Goal: Transaction & Acquisition: Purchase product/service

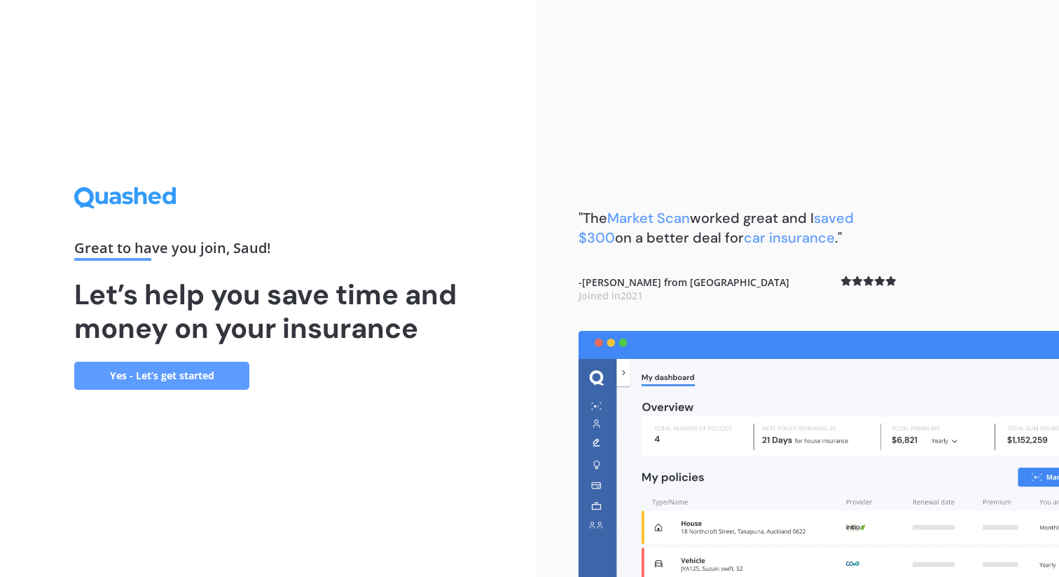
click at [205, 383] on link "Yes - Let’s get started" at bounding box center [161, 376] width 175 height 28
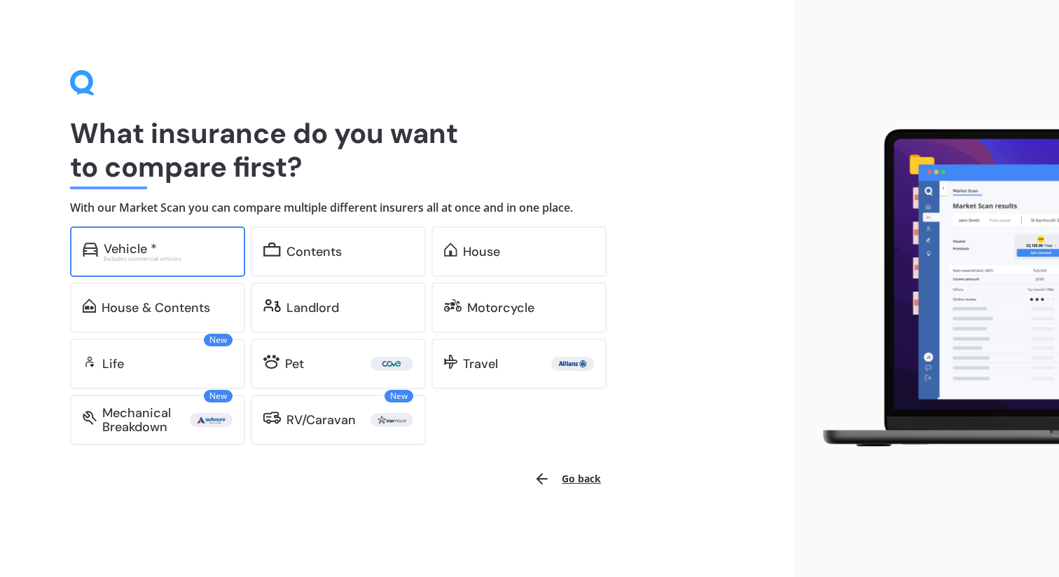
click at [186, 264] on div "Vehicle * Excludes commercial vehicles" at bounding box center [157, 251] width 175 height 50
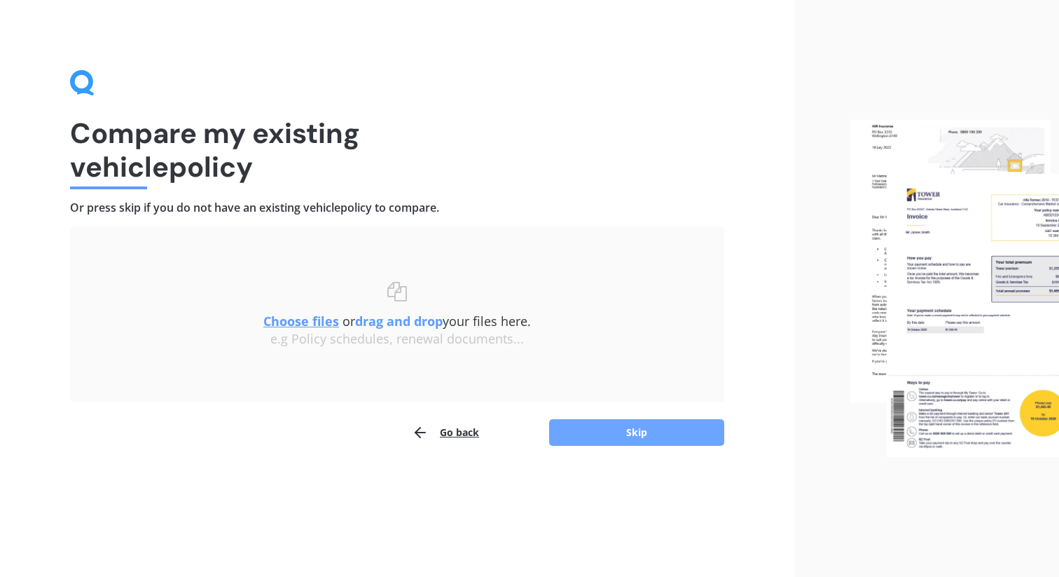
click at [583, 429] on button "Skip" at bounding box center [636, 432] width 175 height 27
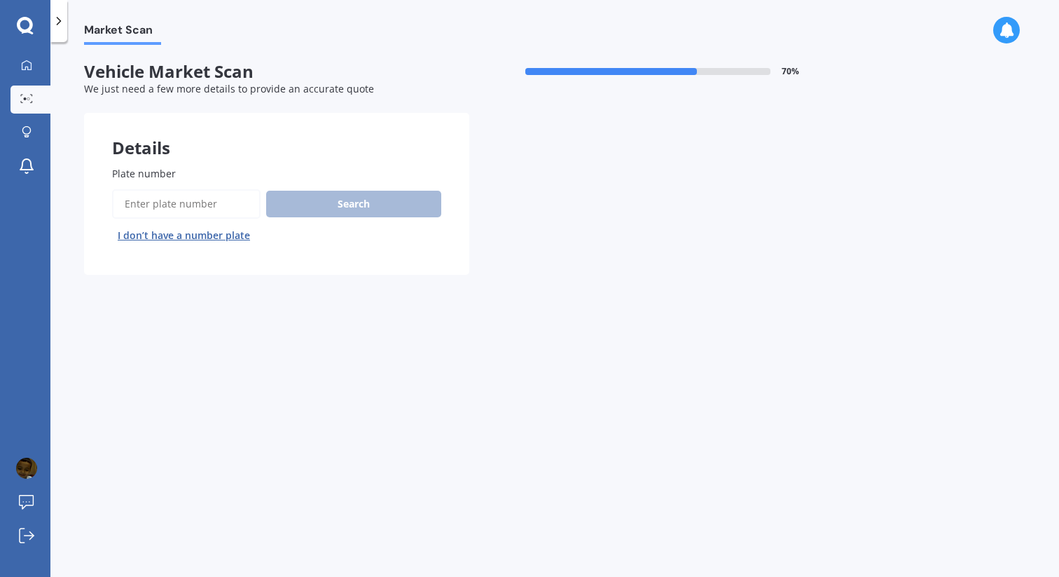
click at [204, 199] on input "Plate number" at bounding box center [186, 203] width 149 height 29
type input "QTY591"
click at [312, 201] on button "Search" at bounding box center [353, 204] width 175 height 27
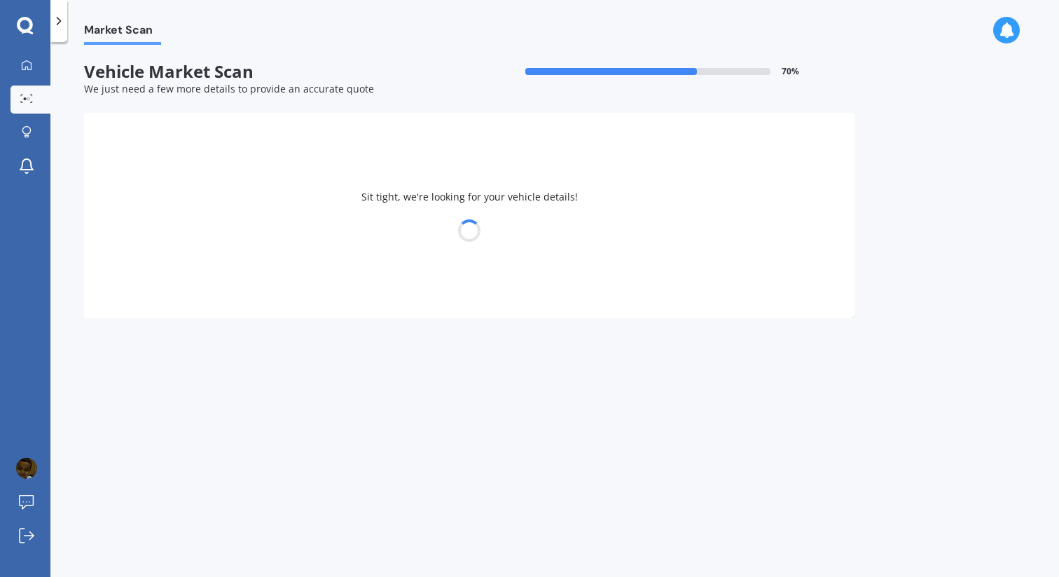
select select "LEXUS"
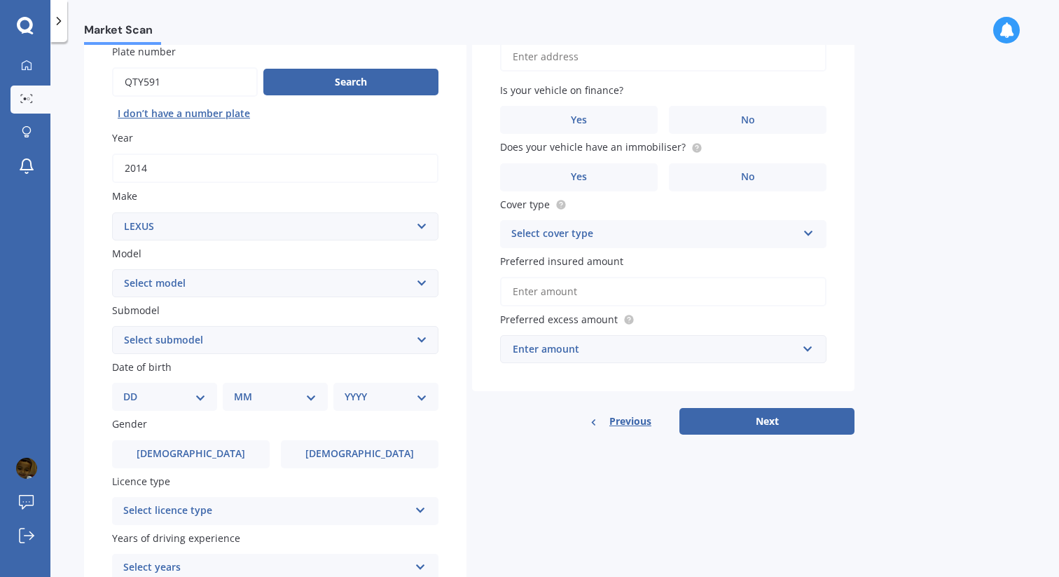
scroll to position [123, 0]
click at [341, 287] on select "Select model AS 460 CT 200 ES 300 ES 350 GS 250 GS 300 GS 350 GS 430 GS 450 GS …" at bounding box center [275, 282] width 326 height 28
select select "CT 200"
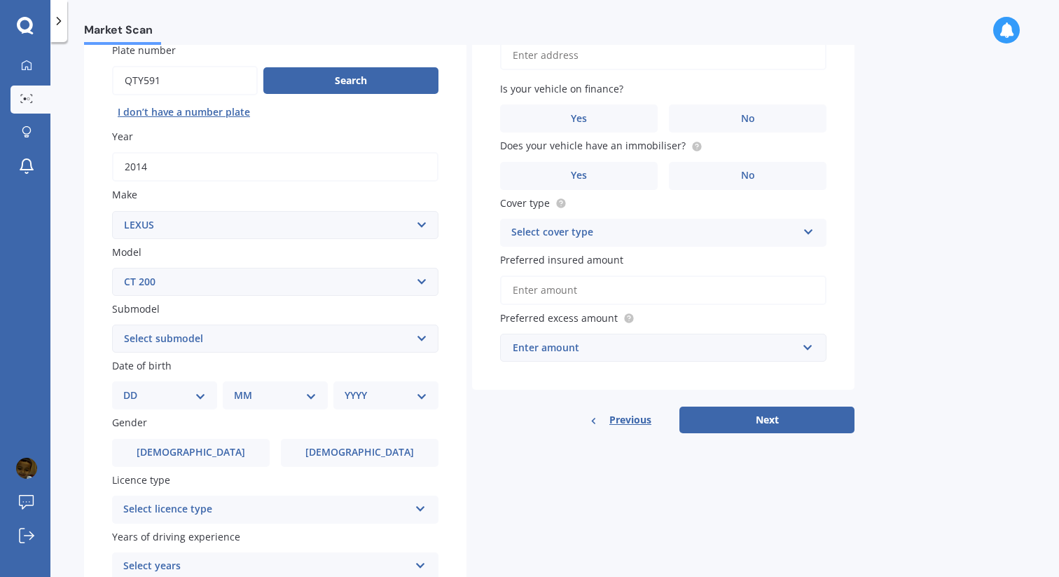
click at [112, 268] on select "Select model AS 460 CT 200 ES 300 ES 350 GS 250 GS 300 GS 350 GS 430 GS 450 GS …" at bounding box center [275, 282] width 326 height 28
click at [337, 342] on select "Select submodel h h F Sport" at bounding box center [275, 338] width 326 height 28
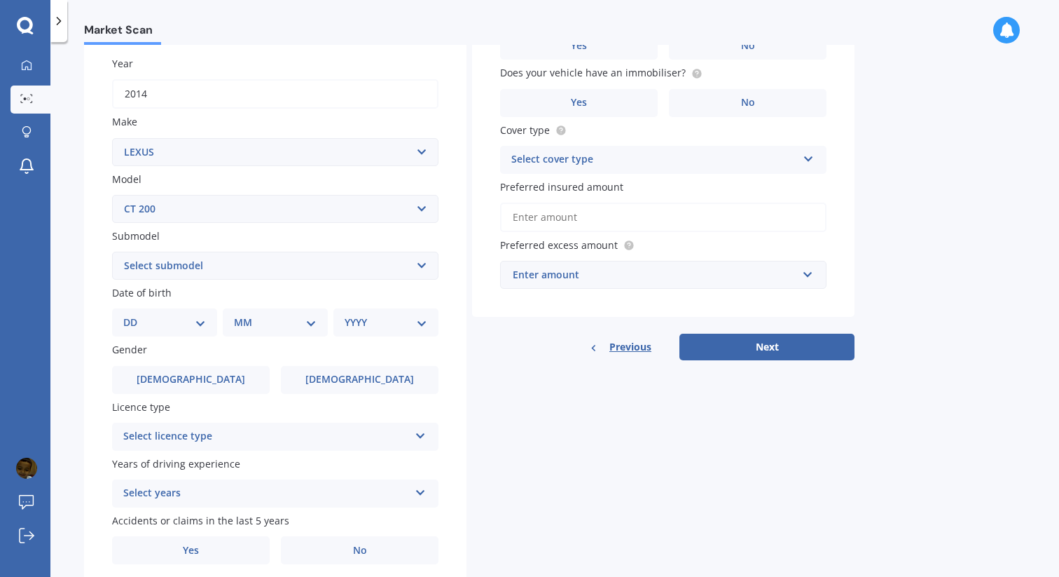
scroll to position [206, 0]
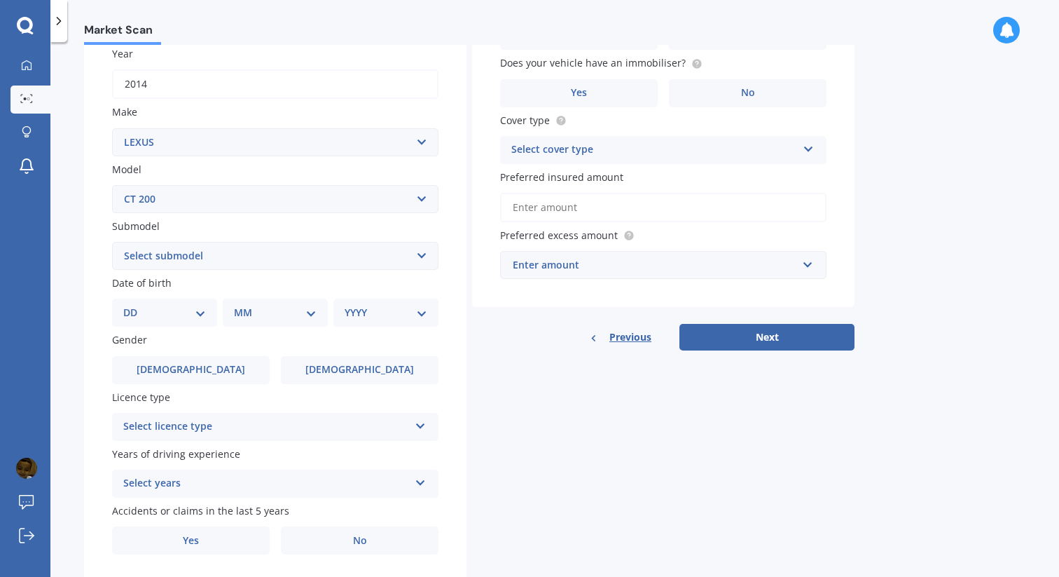
click at [193, 312] on select "DD 01 02 03 04 05 06 07 08 09 10 11 12 13 14 15 16 17 18 19 20 21 22 23 24 25 2…" at bounding box center [164, 312] width 83 height 15
select select "03"
click at [135, 307] on select "DD 01 02 03 04 05 06 07 08 09 10 11 12 13 14 15 16 17 18 19 20 21 22 23 24 25 2…" at bounding box center [164, 312] width 83 height 15
click at [267, 310] on select "MM 01 02 03 04 05 06 07 08 09 10 11 12" at bounding box center [278, 312] width 77 height 15
select select "09"
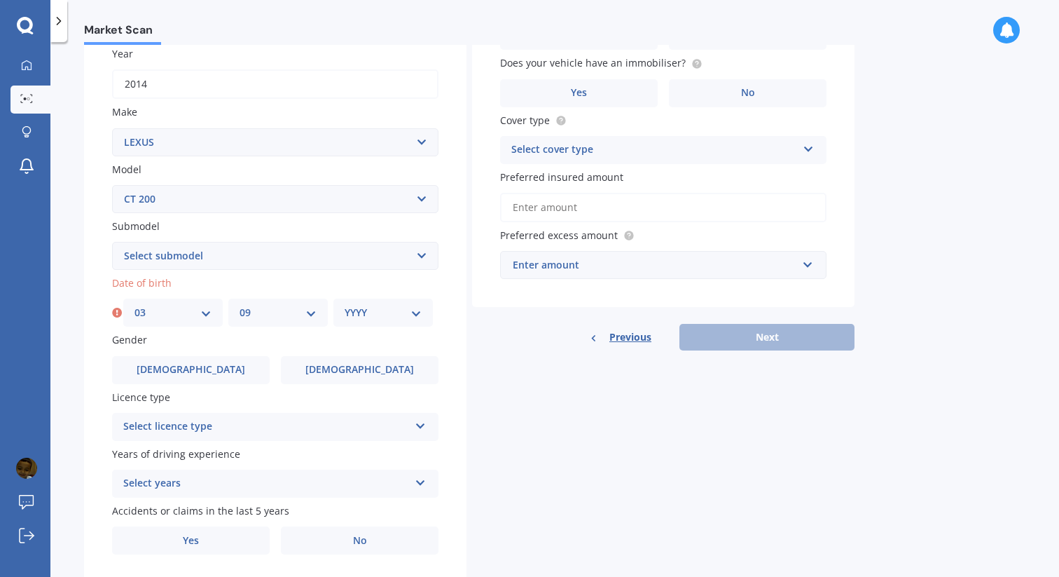
click at [240, 307] on select "MM 01 02 03 04 05 06 07 08 09 10 11 12" at bounding box center [278, 312] width 77 height 15
click at [390, 318] on select "YYYY 2025 2024 2023 2022 2021 2020 2019 2018 2017 2016 2015 2014 2013 2012 2011…" at bounding box center [383, 312] width 77 height 15
select select "1982"
click at [345, 307] on select "YYYY 2025 2024 2023 2022 2021 2020 2019 2018 2017 2016 2015 2014 2013 2012 2011…" at bounding box center [383, 312] width 77 height 15
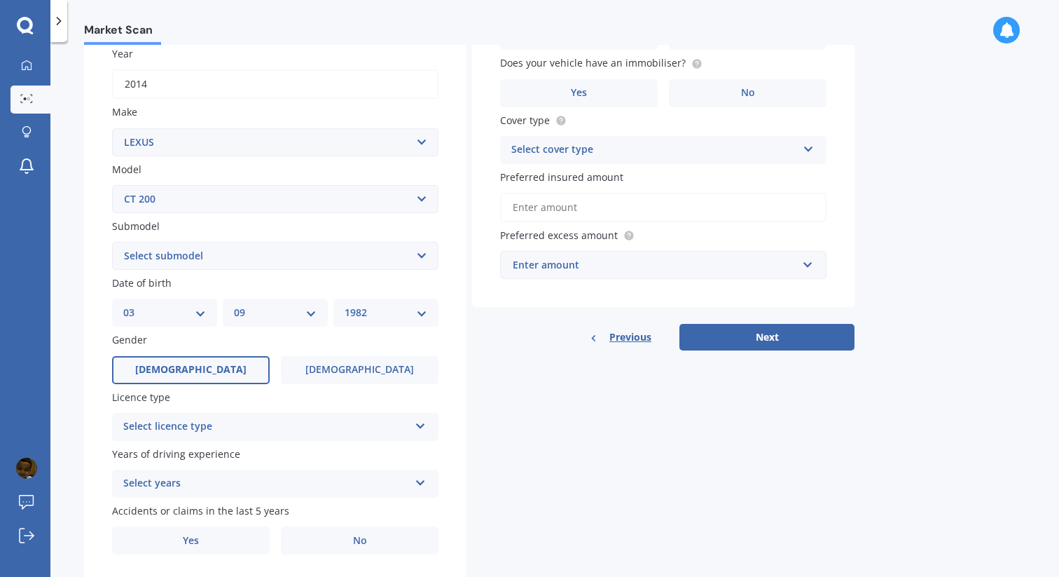
click at [237, 378] on label "[DEMOGRAPHIC_DATA]" at bounding box center [191, 370] width 158 height 28
click at [0, 0] on input "[DEMOGRAPHIC_DATA]" at bounding box center [0, 0] width 0 height 0
click at [249, 428] on div "Select licence type" at bounding box center [266, 426] width 286 height 17
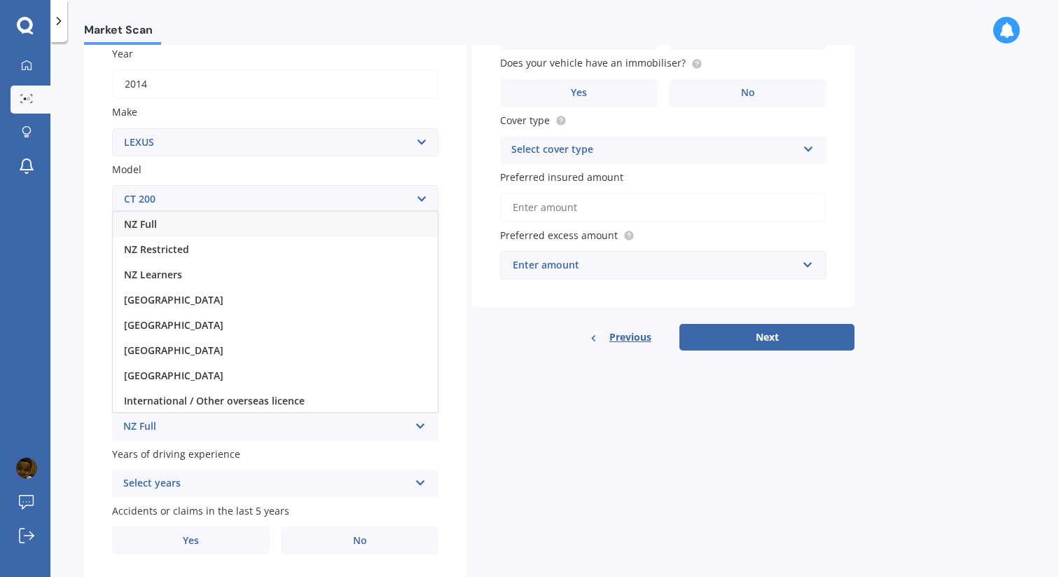
click at [181, 233] on div "NZ Full" at bounding box center [275, 224] width 325 height 25
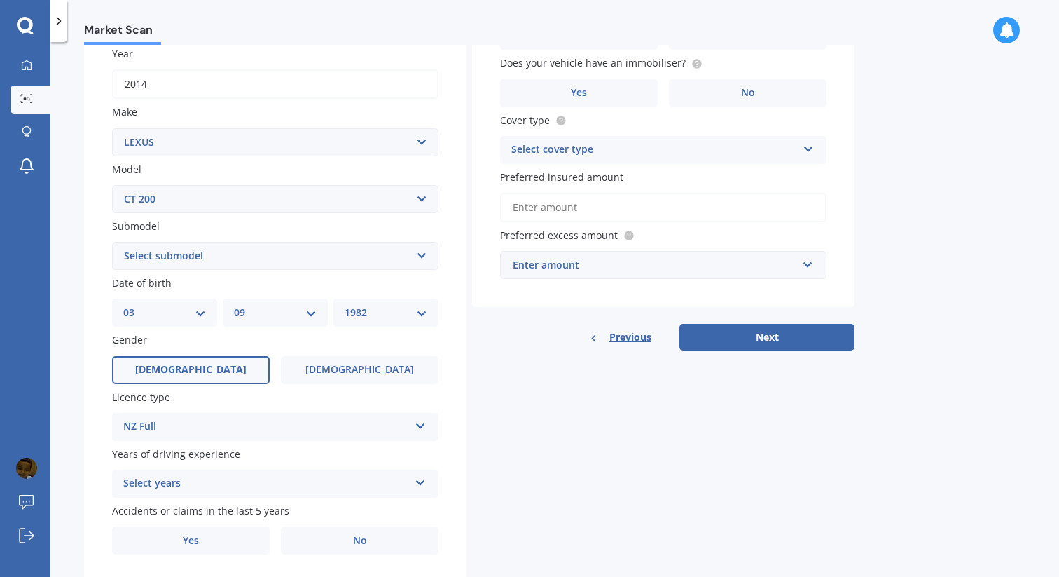
scroll to position [252, 0]
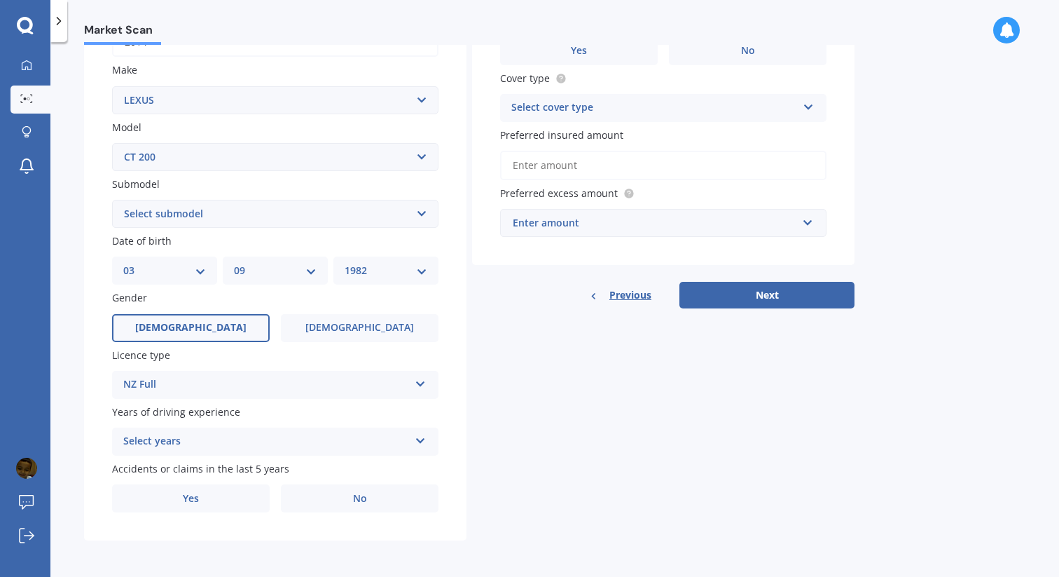
click at [249, 439] on div "Select years" at bounding box center [266, 441] width 286 height 17
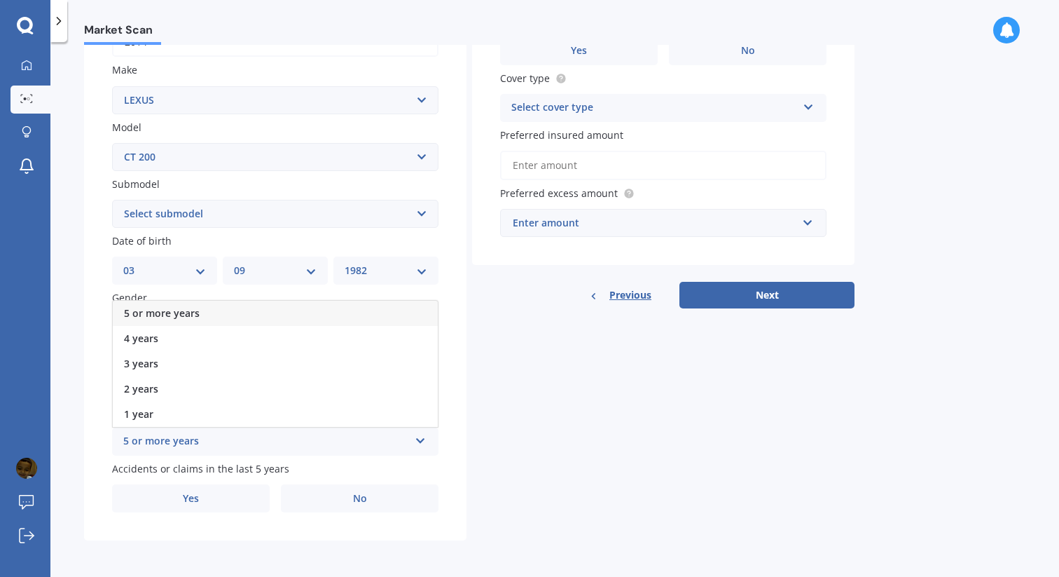
click at [200, 316] on div "5 or more years" at bounding box center [275, 313] width 325 height 25
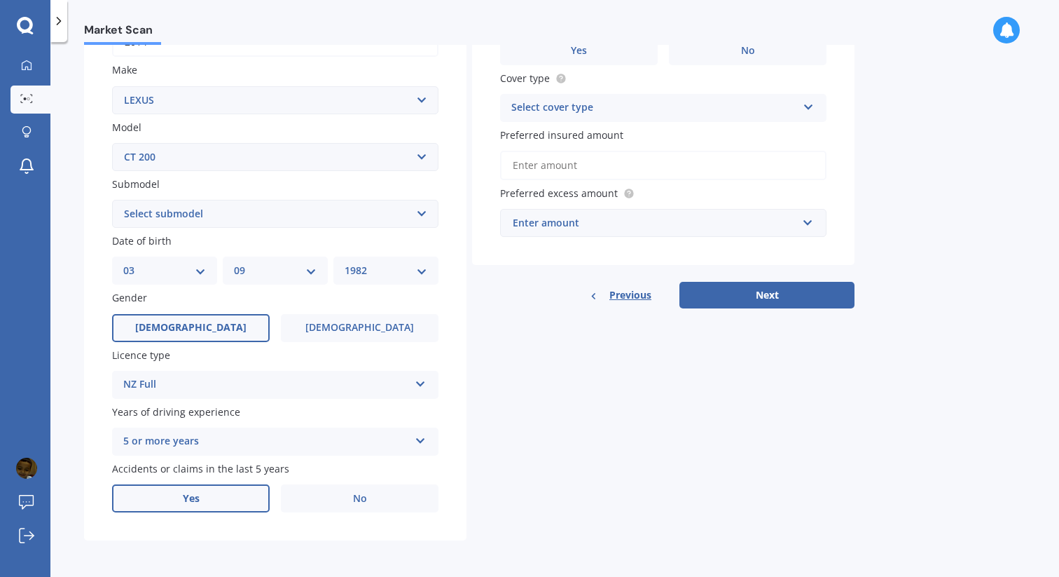
click at [230, 489] on label "Yes" at bounding box center [191, 498] width 158 height 28
click at [0, 0] on input "Yes" at bounding box center [0, 0] width 0 height 0
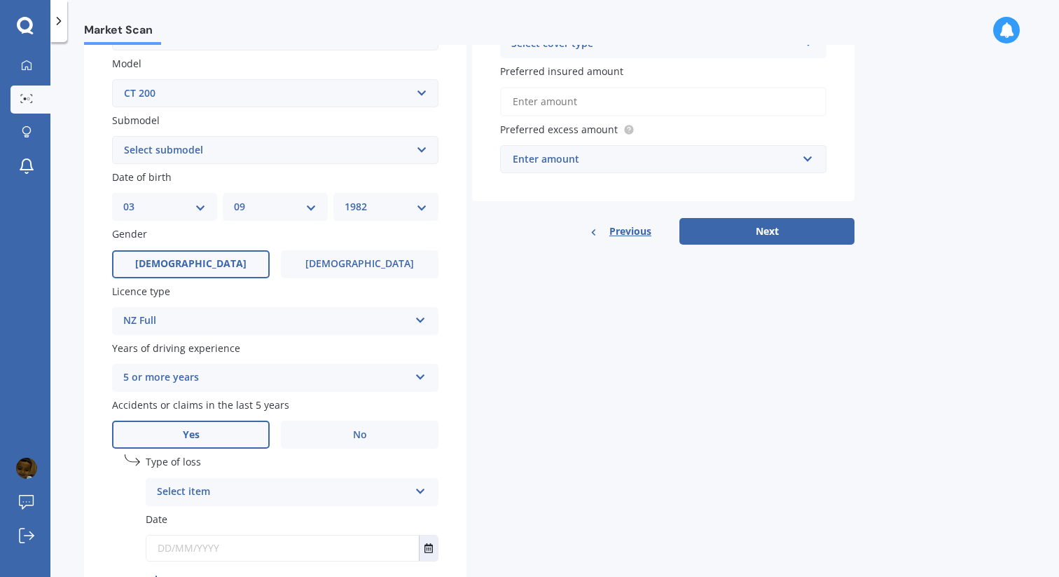
scroll to position [349, 0]
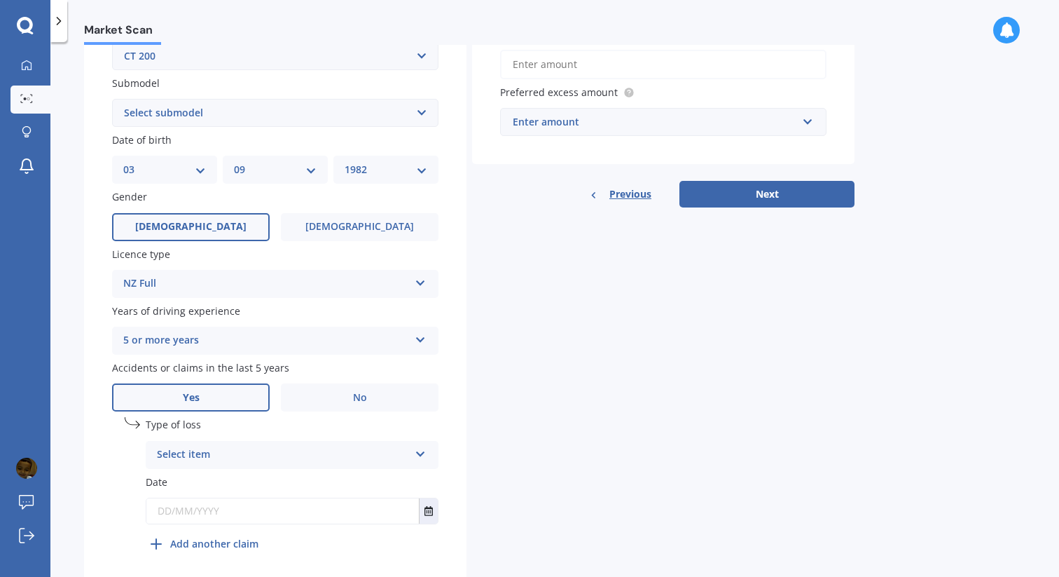
click at [227, 450] on div "Select item" at bounding box center [283, 454] width 252 height 17
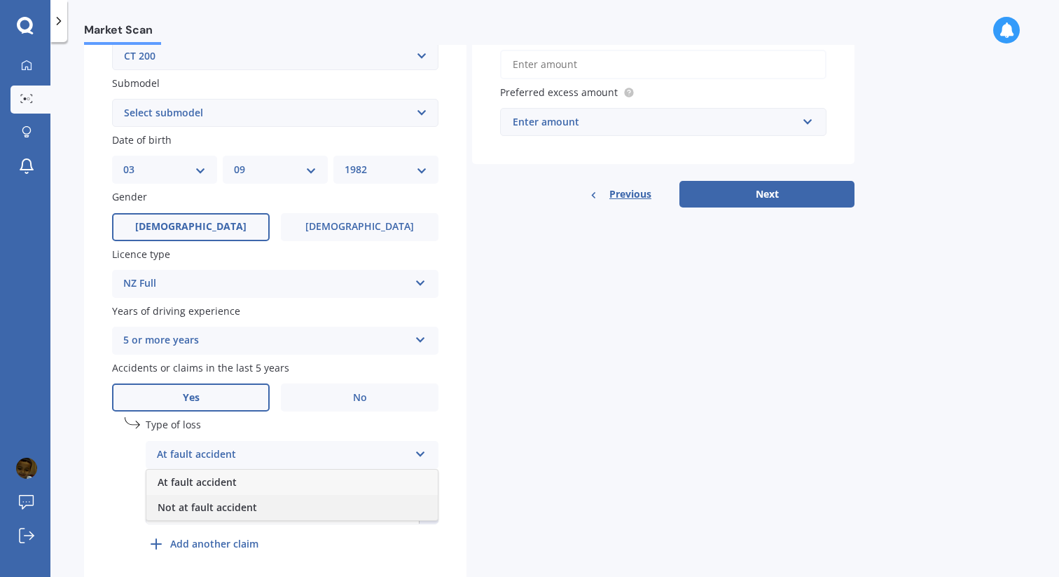
click at [237, 511] on span "Not at fault accident" at bounding box center [207, 506] width 99 height 13
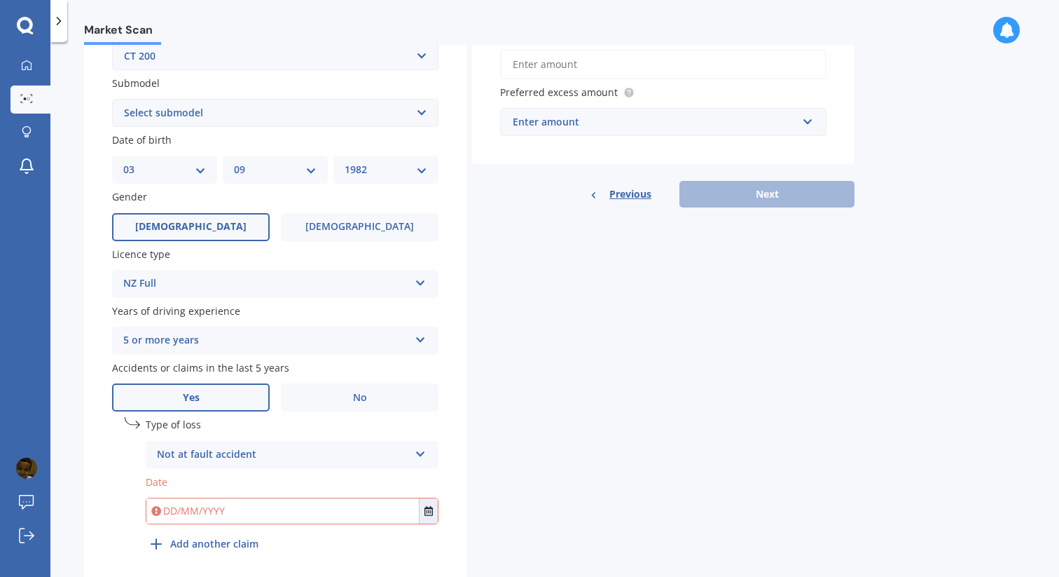
scroll to position [404, 0]
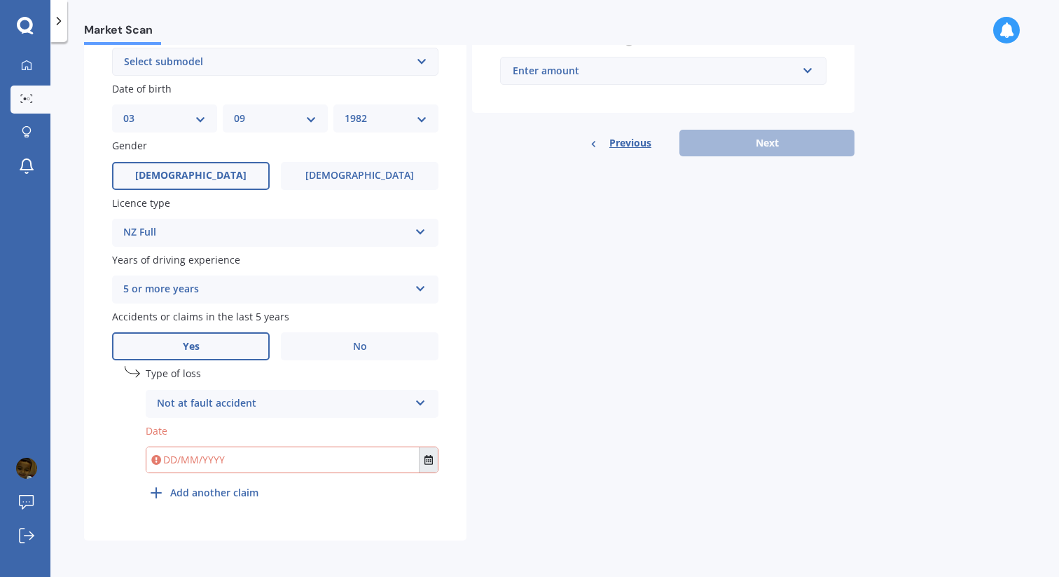
click at [431, 457] on icon "Select date" at bounding box center [429, 460] width 8 height 10
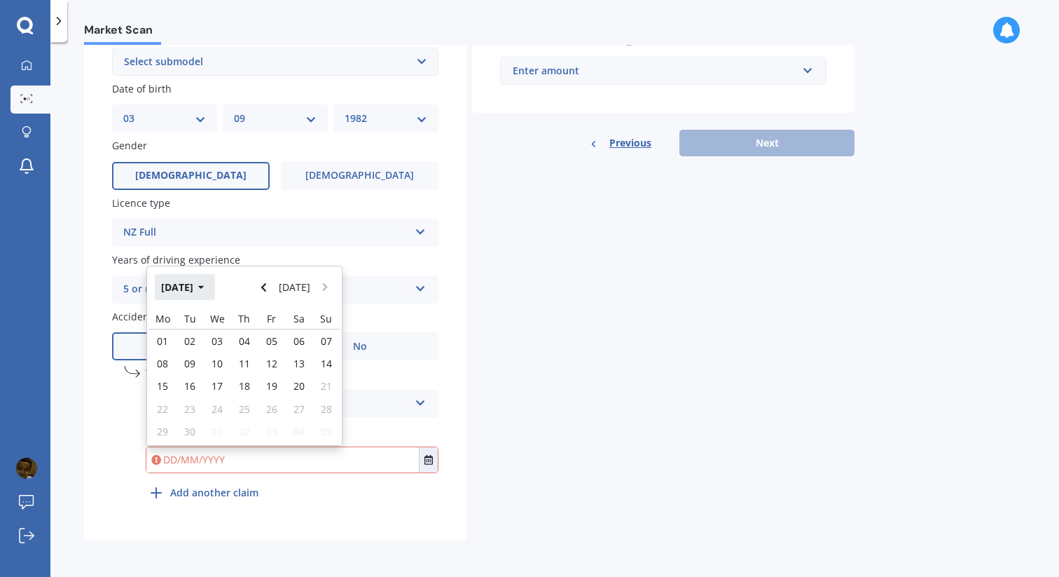
click at [205, 283] on button "[DATE]" at bounding box center [185, 286] width 60 height 25
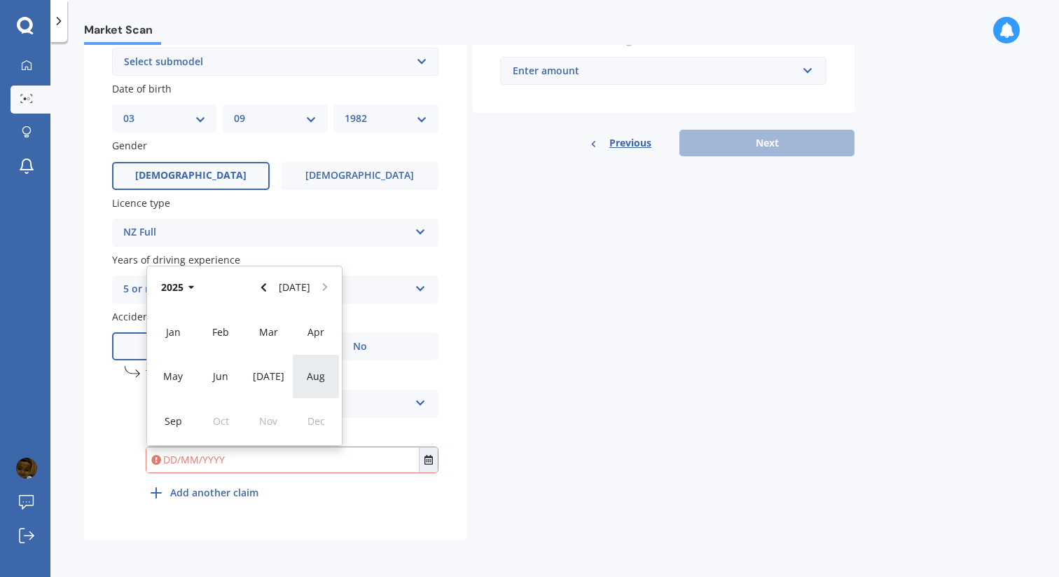
click at [312, 373] on span "Aug" at bounding box center [316, 375] width 18 height 13
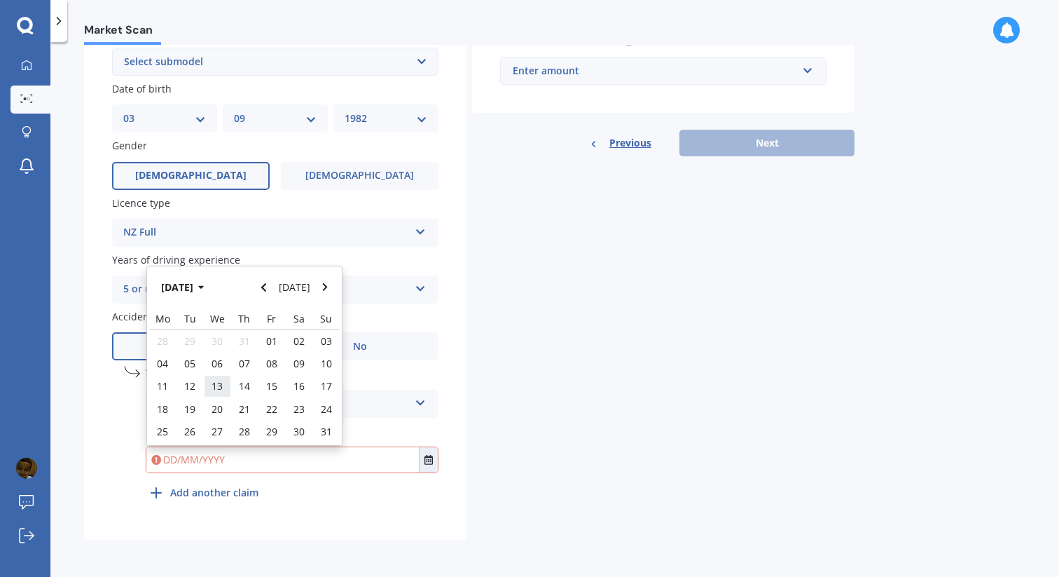
click at [225, 383] on div "13" at bounding box center [217, 386] width 27 height 22
type input "[DATE]"
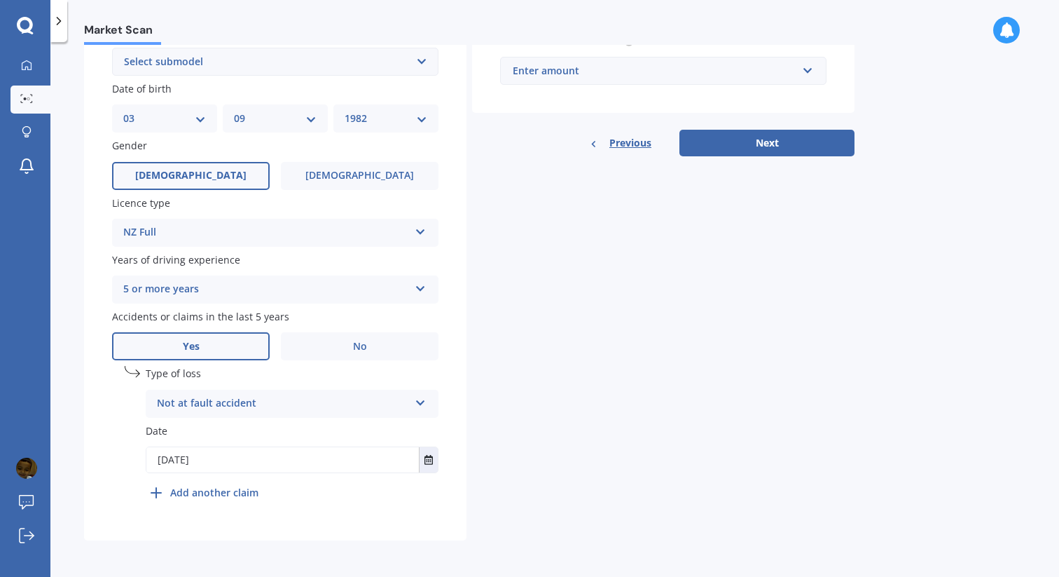
click at [153, 493] on icon at bounding box center [156, 492] width 17 height 17
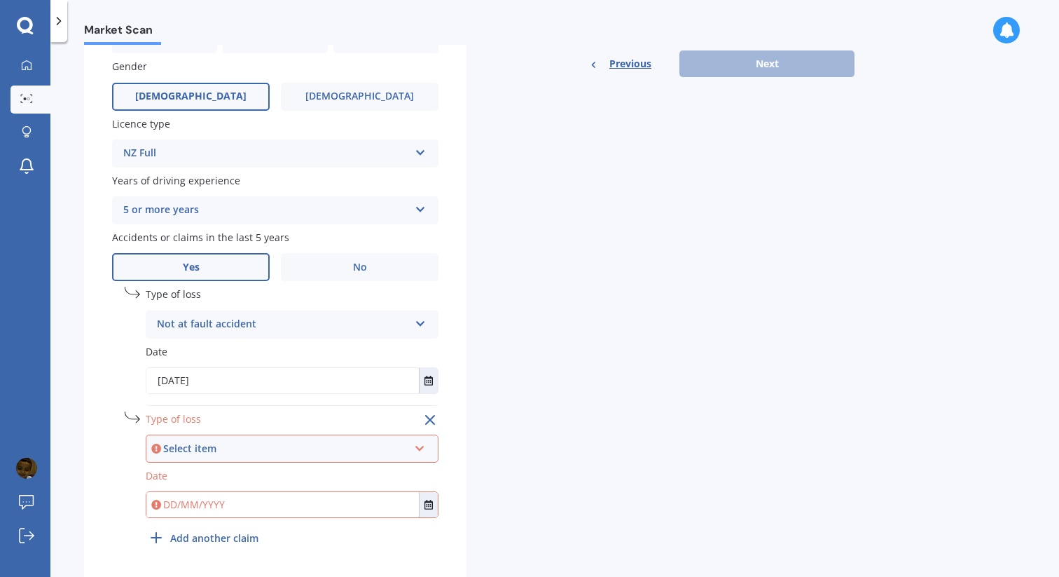
scroll to position [483, 0]
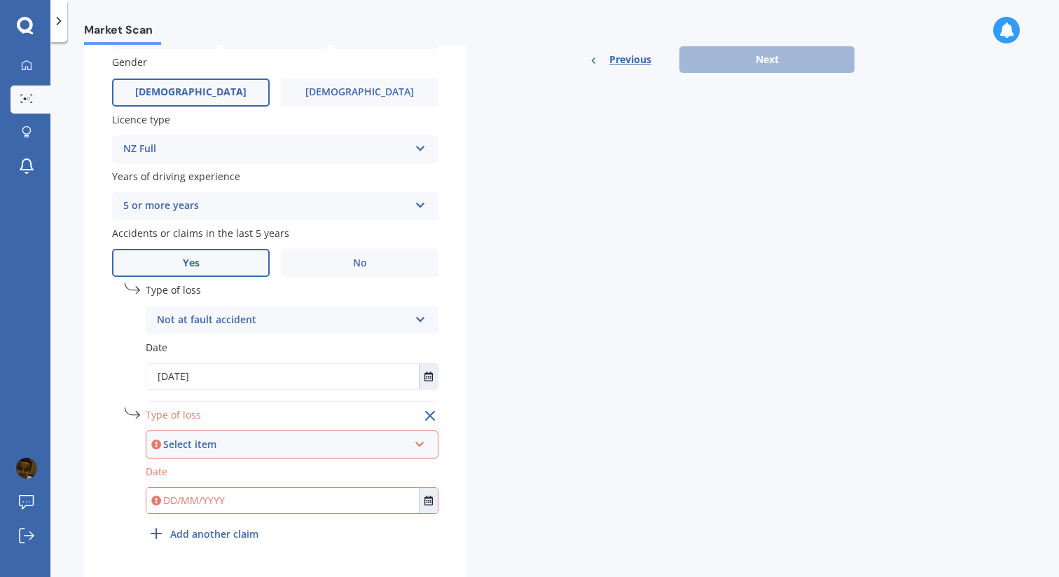
click at [228, 457] on div "Select item At fault accident Not at fault accident" at bounding box center [292, 444] width 293 height 28
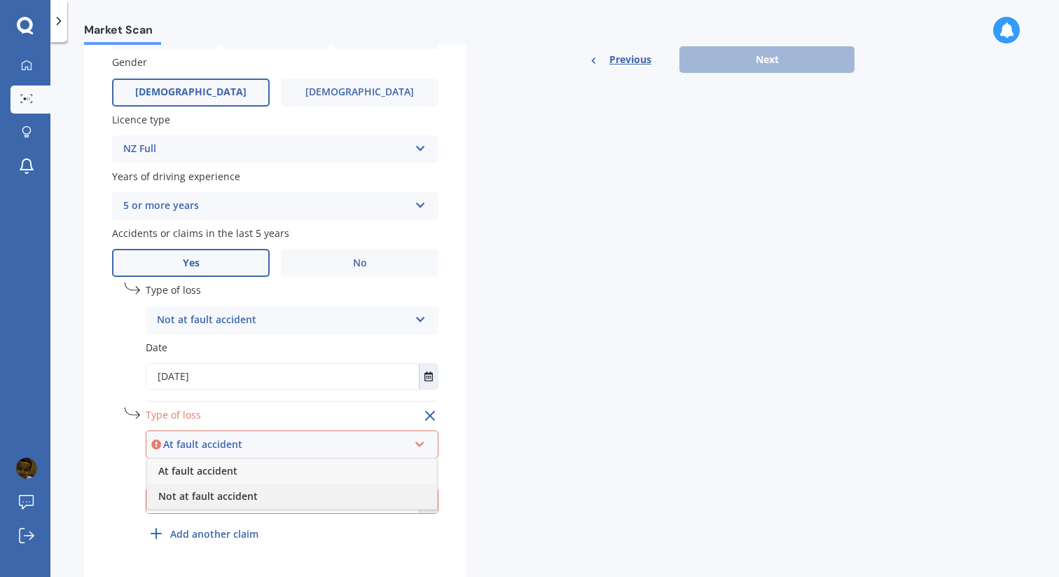
click at [232, 500] on span "Not at fault accident" at bounding box center [207, 495] width 99 height 13
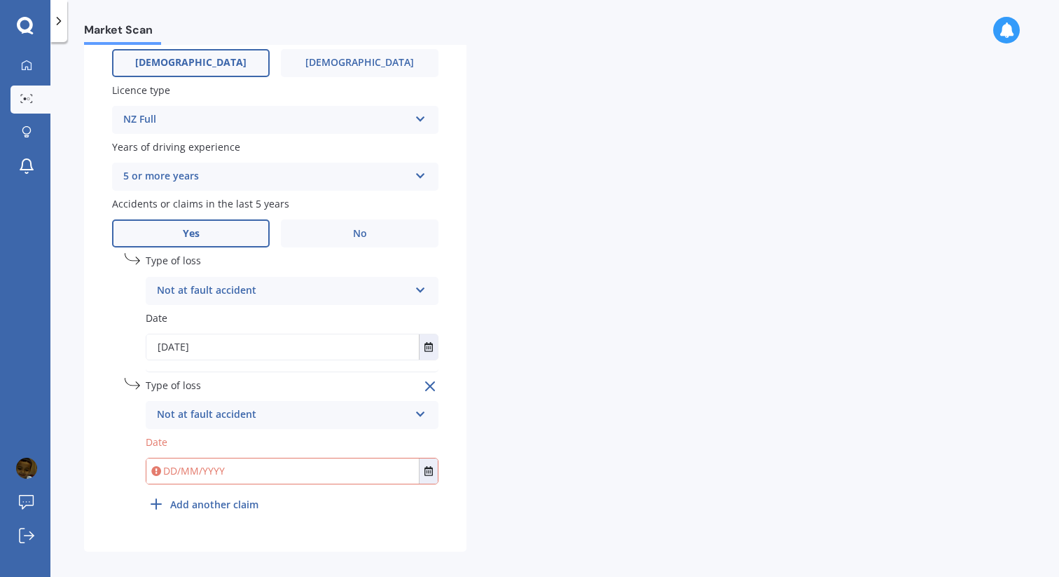
scroll to position [529, 0]
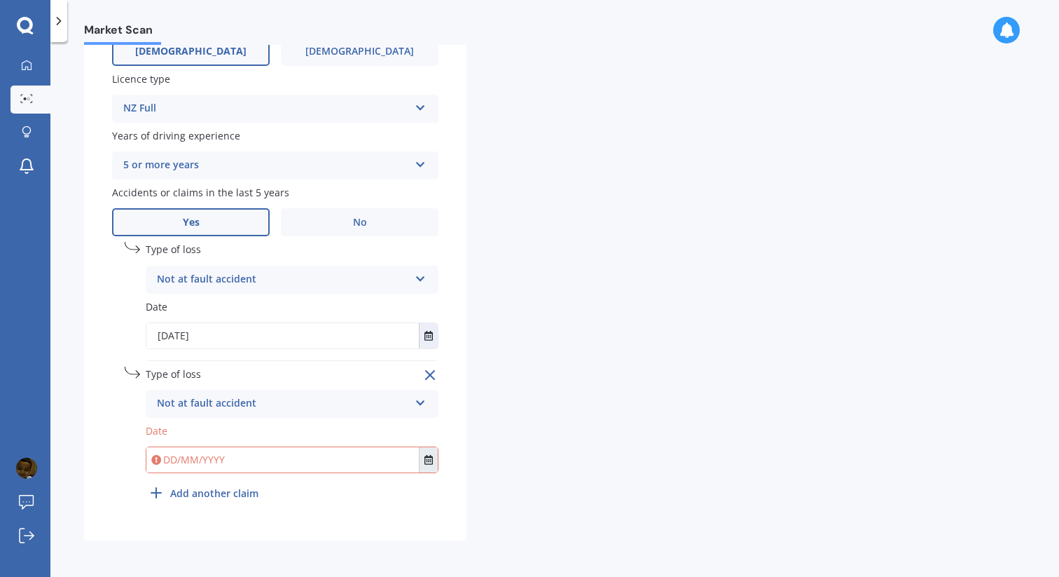
click at [423, 460] on button "Select date" at bounding box center [428, 459] width 19 height 25
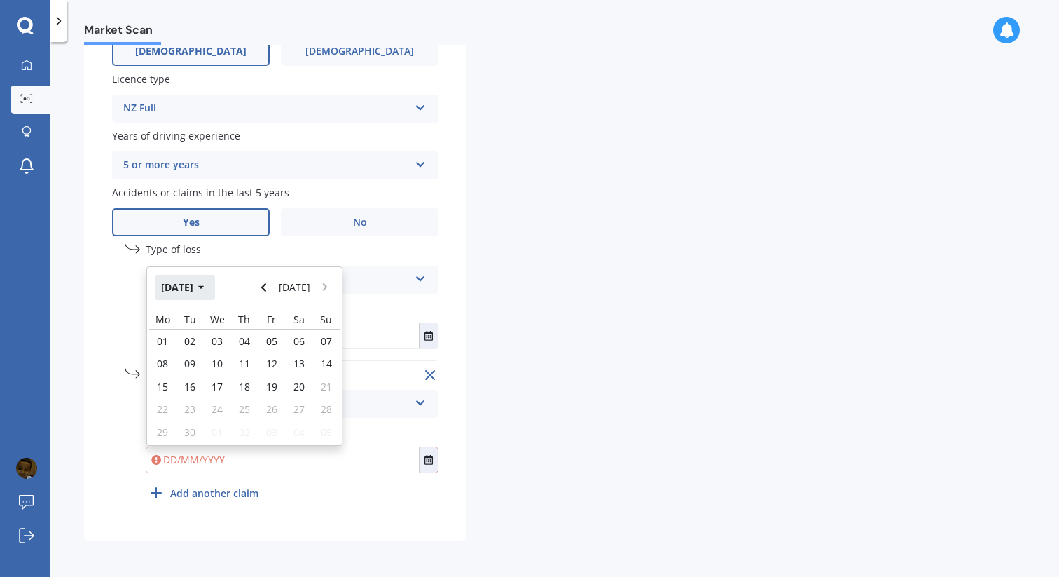
click at [198, 287] on button "[DATE]" at bounding box center [185, 287] width 60 height 25
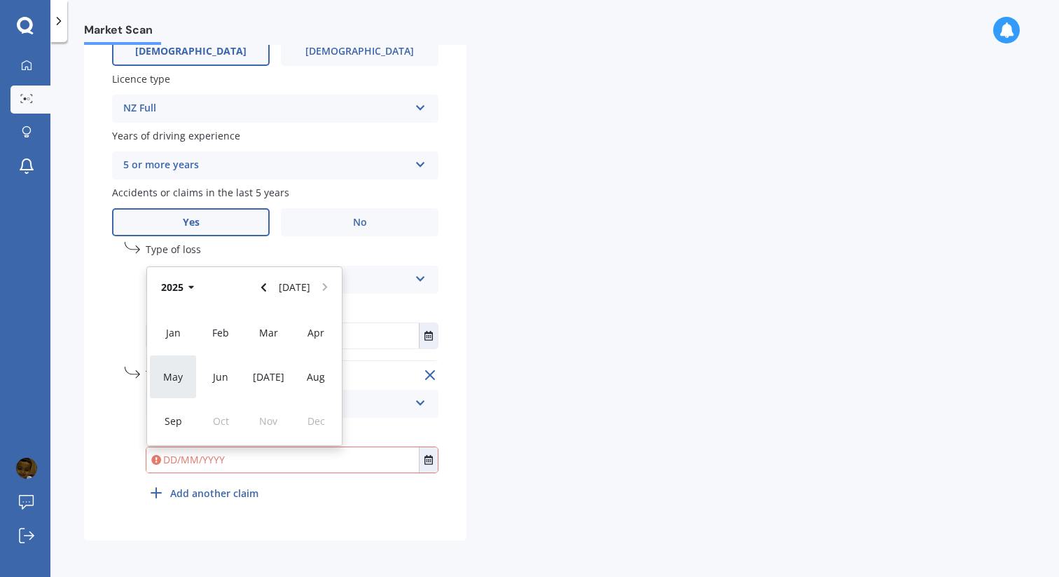
click at [179, 374] on span "May" at bounding box center [173, 376] width 20 height 13
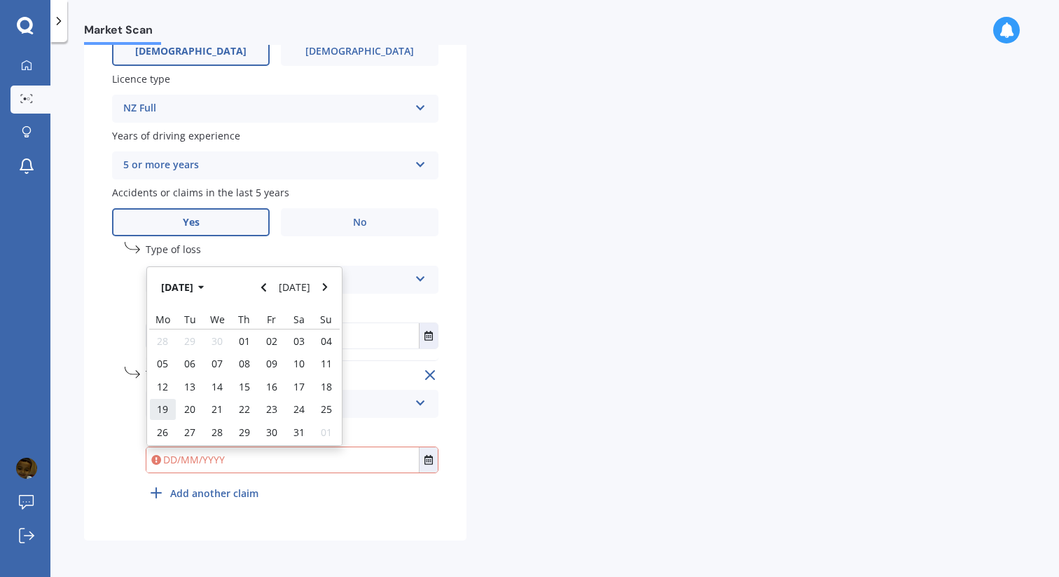
click at [170, 410] on div "19" at bounding box center [162, 409] width 27 height 22
type input "[DATE]"
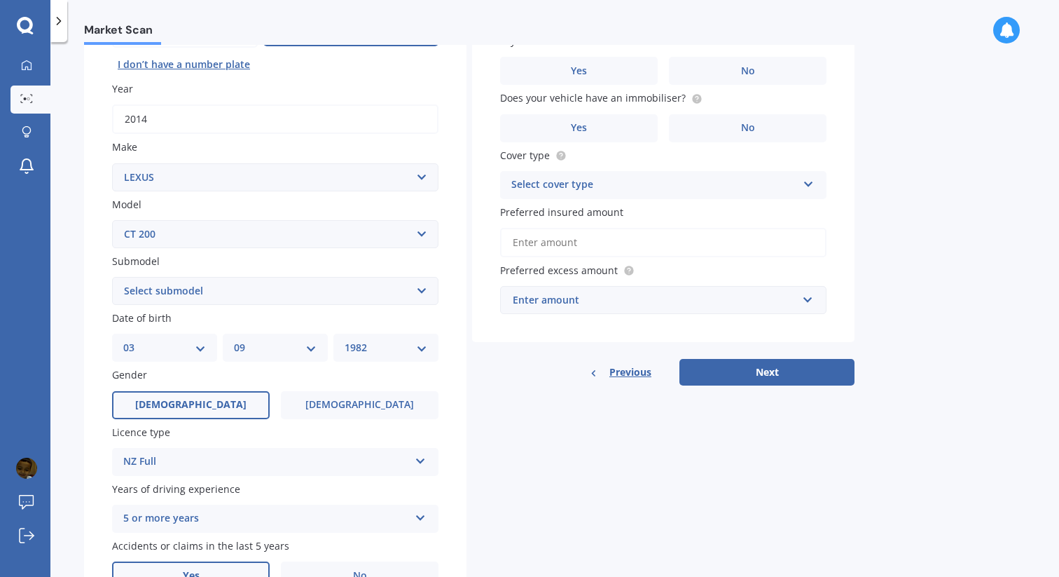
scroll to position [0, 0]
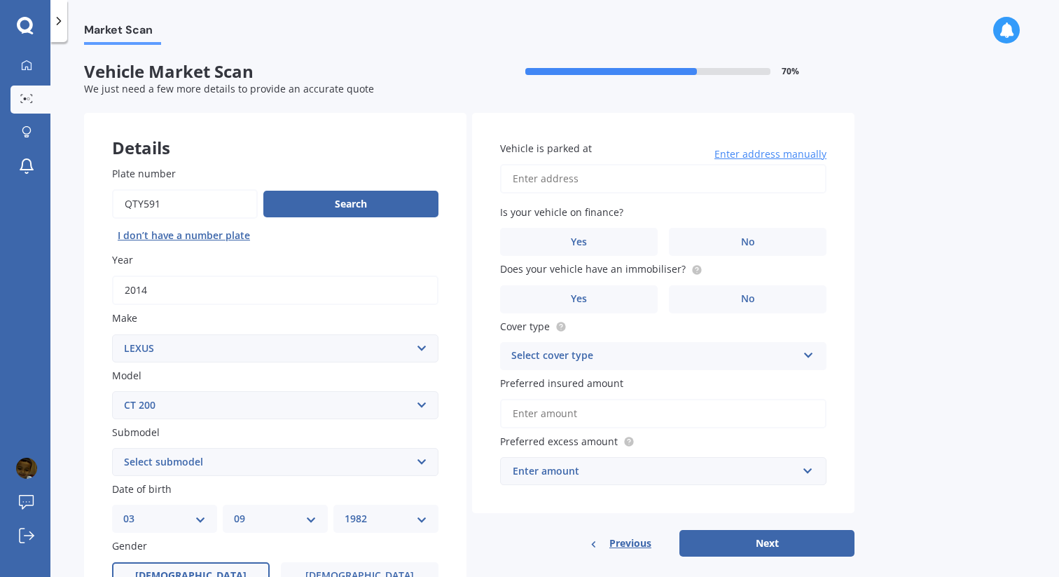
click at [555, 181] on input "Vehicle is parked at" at bounding box center [663, 178] width 326 height 29
type input "[STREET_ADDRESS][PERSON_NAME][PERSON_NAME]"
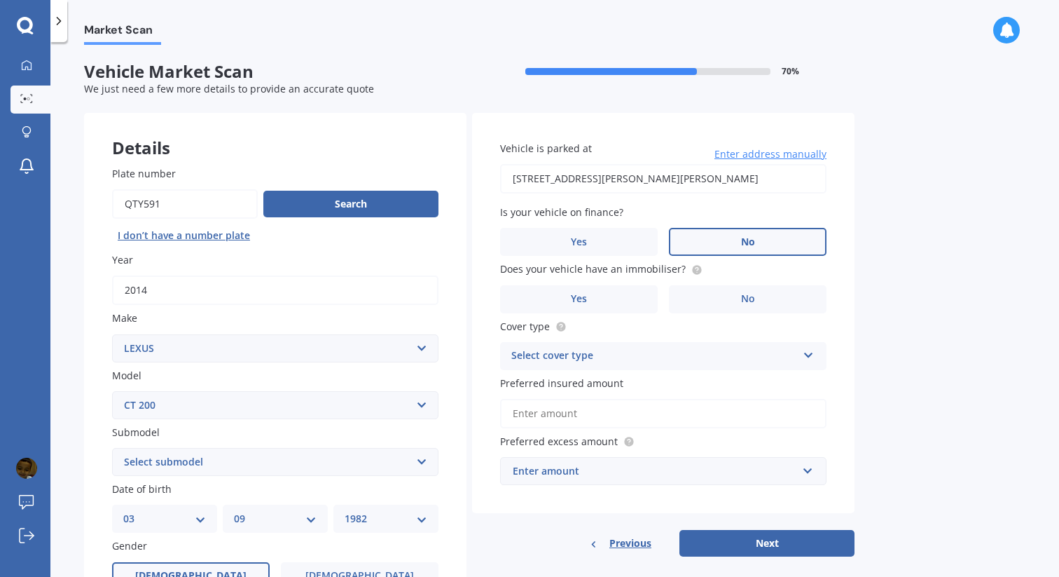
click at [717, 236] on label "No" at bounding box center [748, 242] width 158 height 28
click at [0, 0] on input "No" at bounding box center [0, 0] width 0 height 0
click at [609, 301] on label "Yes" at bounding box center [579, 299] width 158 height 28
click at [0, 0] on input "Yes" at bounding box center [0, 0] width 0 height 0
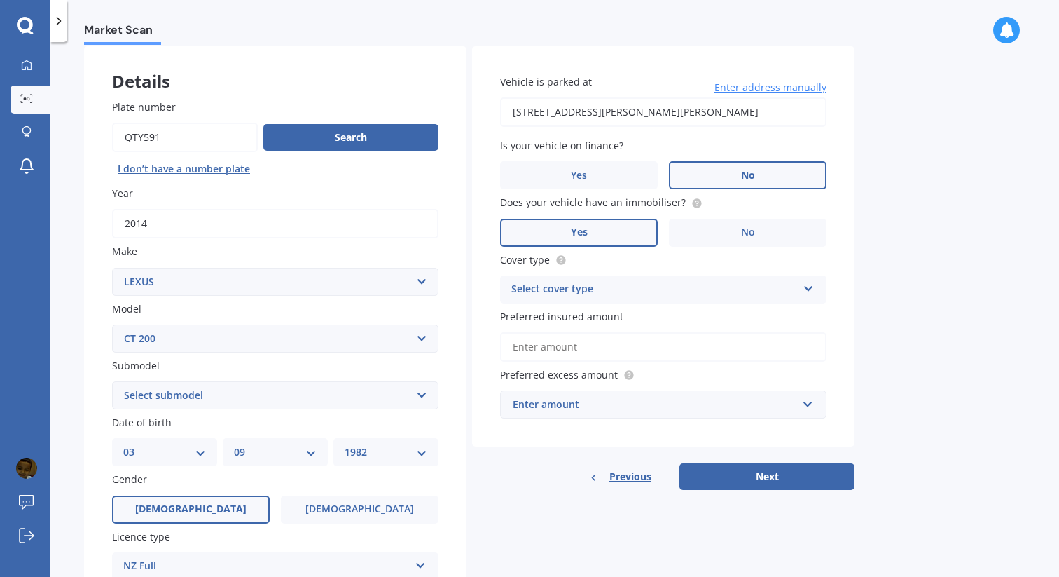
scroll to position [68, 0]
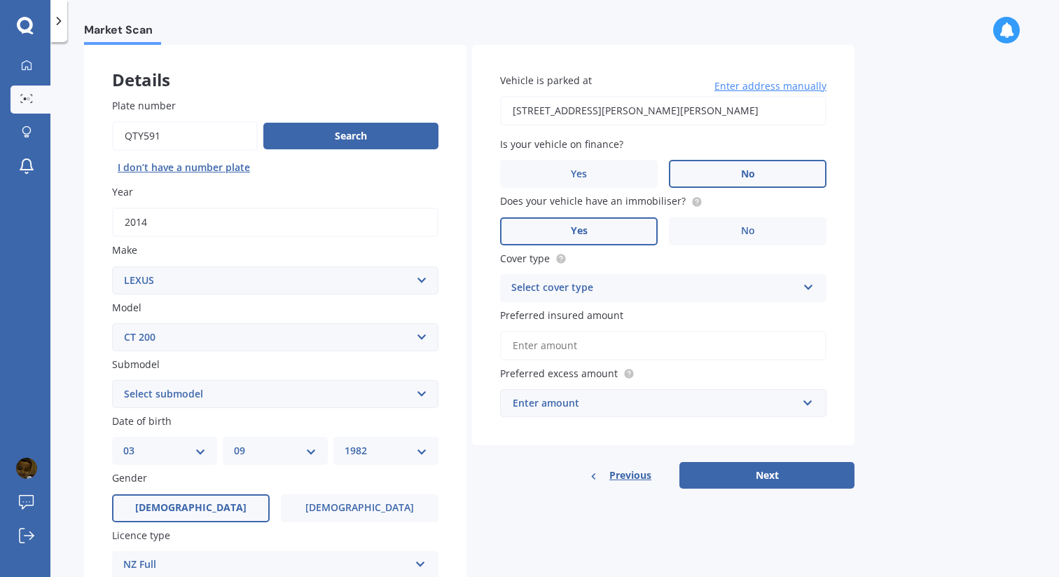
click at [599, 291] on div "Select cover type" at bounding box center [654, 288] width 286 height 17
click at [599, 313] on div "Comprehensive" at bounding box center [663, 315] width 325 height 25
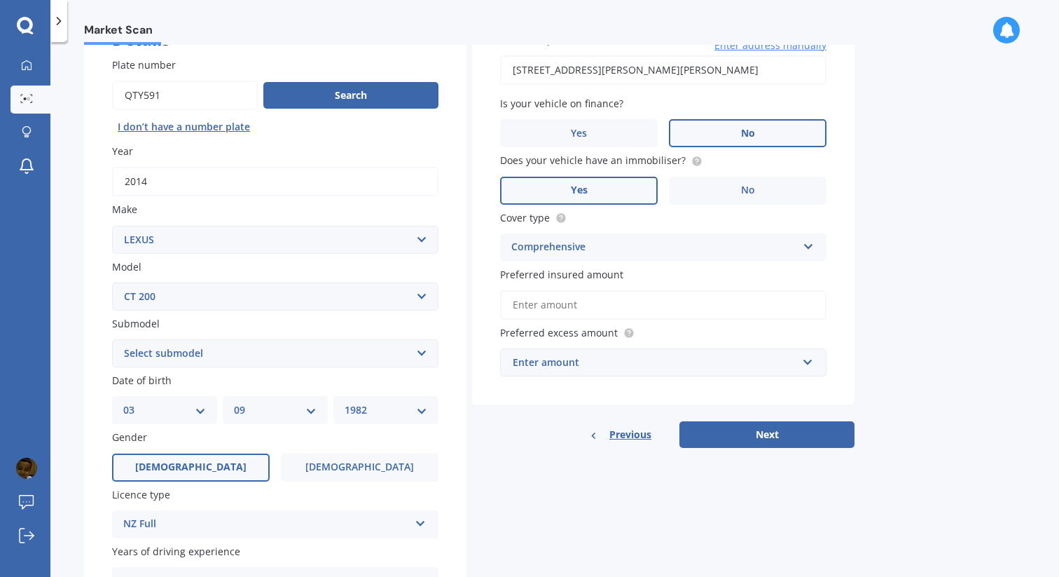
scroll to position [112, 0]
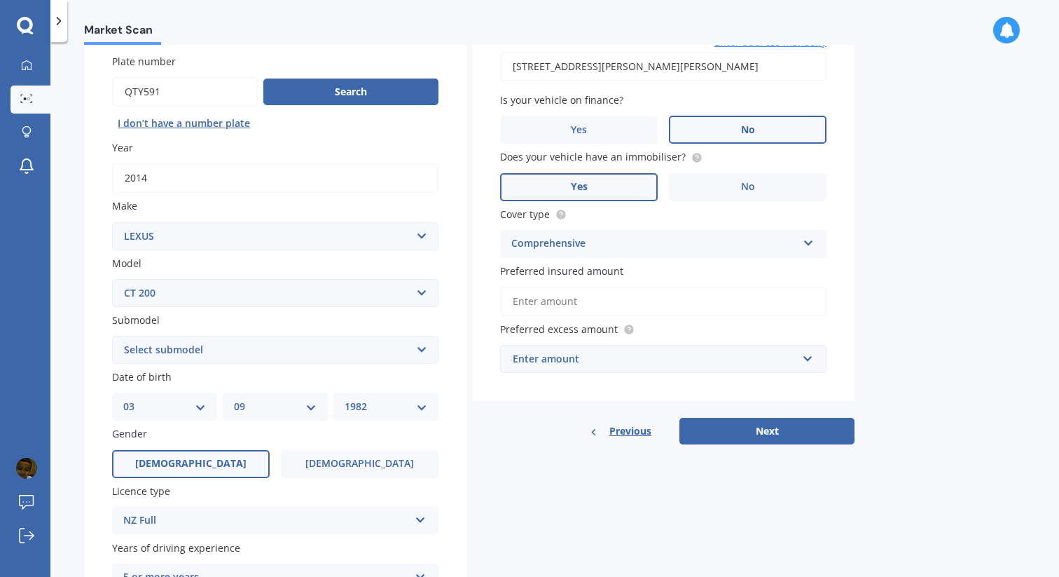
click at [583, 309] on input "Preferred insured amount" at bounding box center [663, 301] width 326 height 29
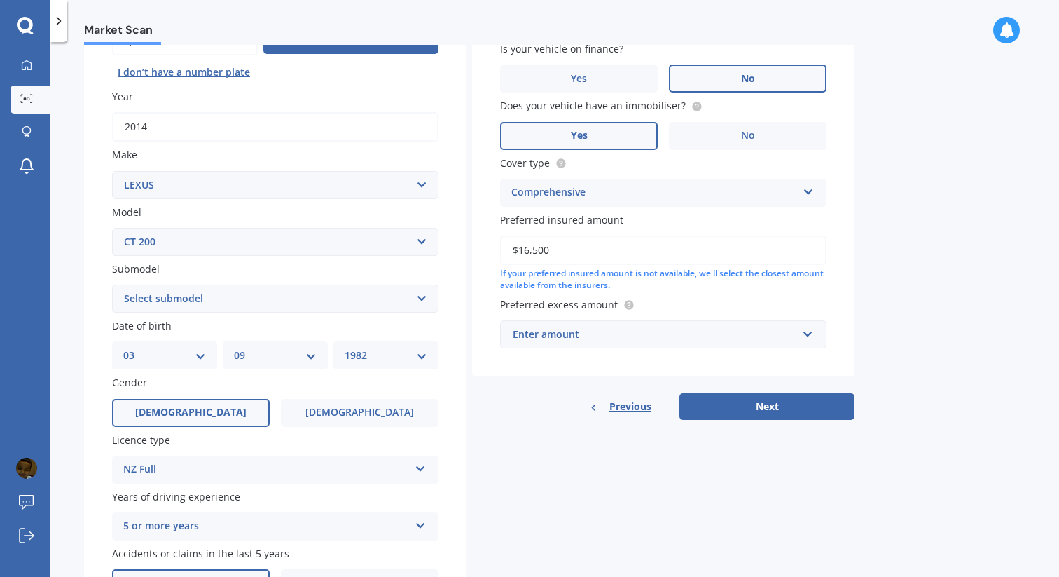
scroll to position [164, 0]
type input "$16,500"
click at [663, 341] on div "Enter amount" at bounding box center [655, 333] width 284 height 15
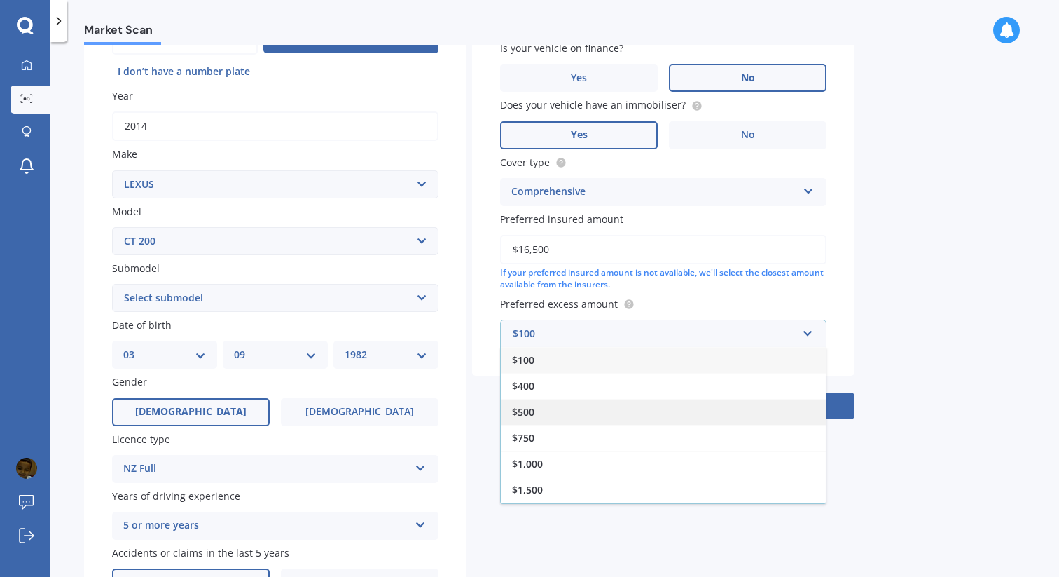
click at [649, 413] on div "$500" at bounding box center [663, 412] width 325 height 26
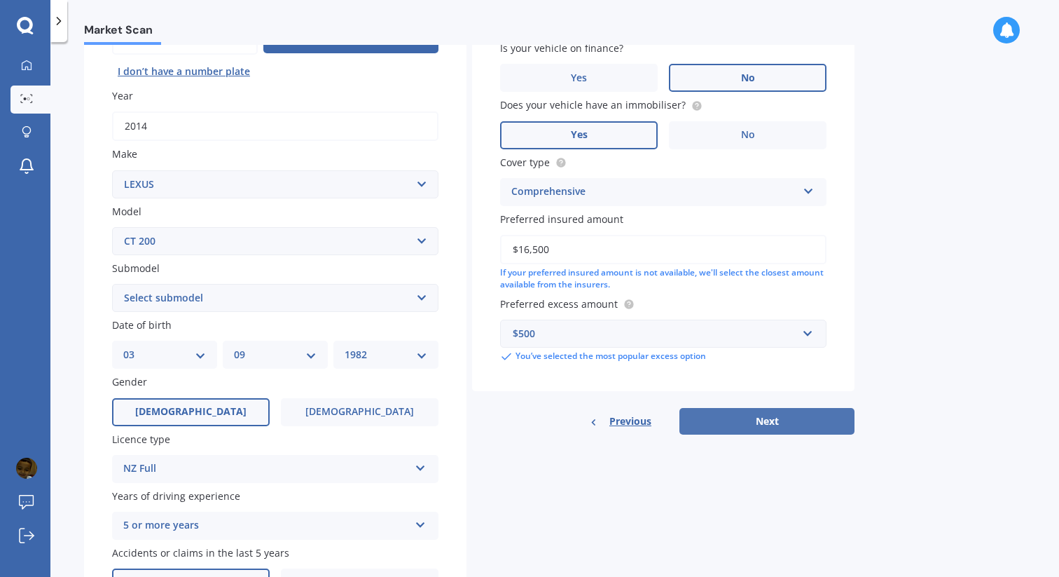
click at [742, 420] on button "Next" at bounding box center [767, 421] width 175 height 27
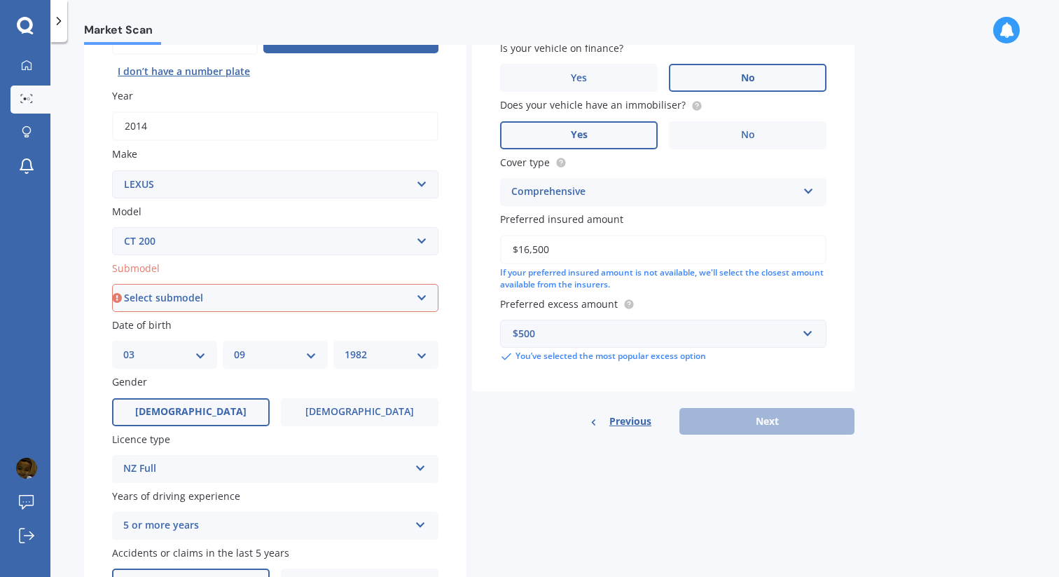
click at [352, 303] on select "Select submodel h h F Sport" at bounding box center [275, 298] width 326 height 28
select select "H F SPORT"
click at [112, 285] on select "Select submodel h h F Sport" at bounding box center [275, 298] width 326 height 28
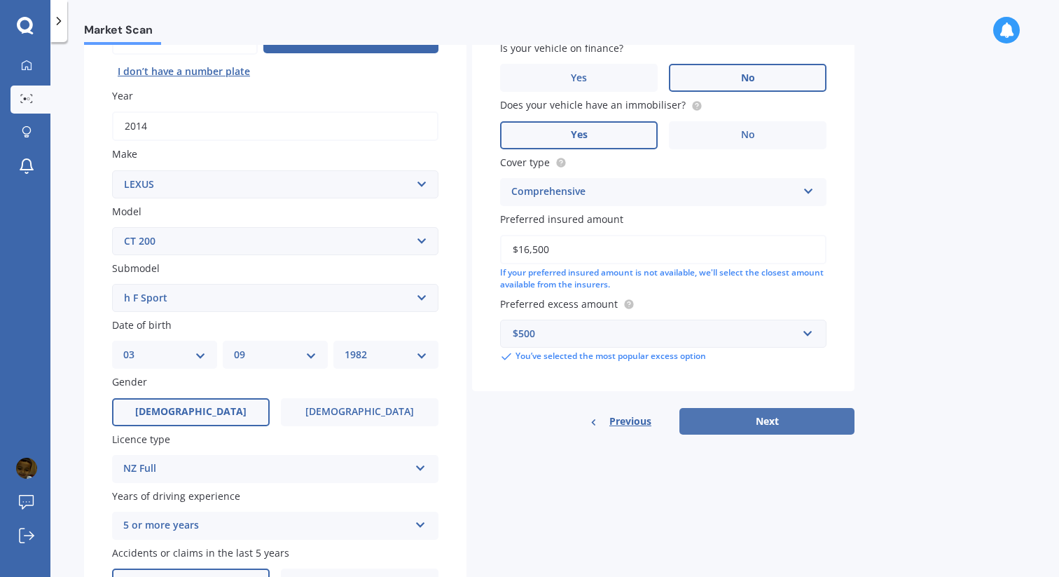
click at [710, 415] on button "Next" at bounding box center [767, 421] width 175 height 27
select select "03"
select select "09"
select select "1982"
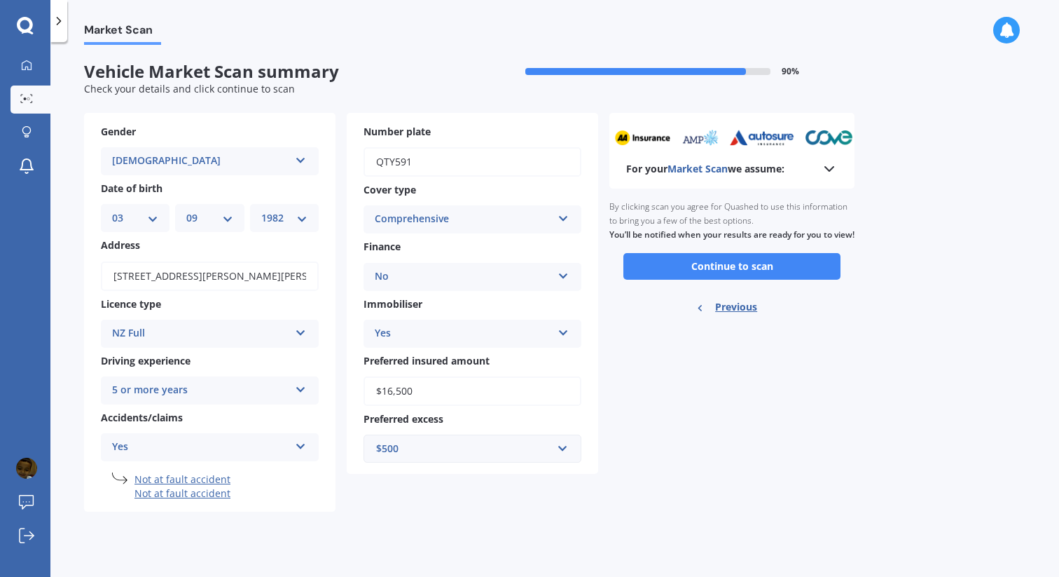
scroll to position [0, 0]
click at [710, 279] on button "Continue to scan" at bounding box center [732, 266] width 217 height 27
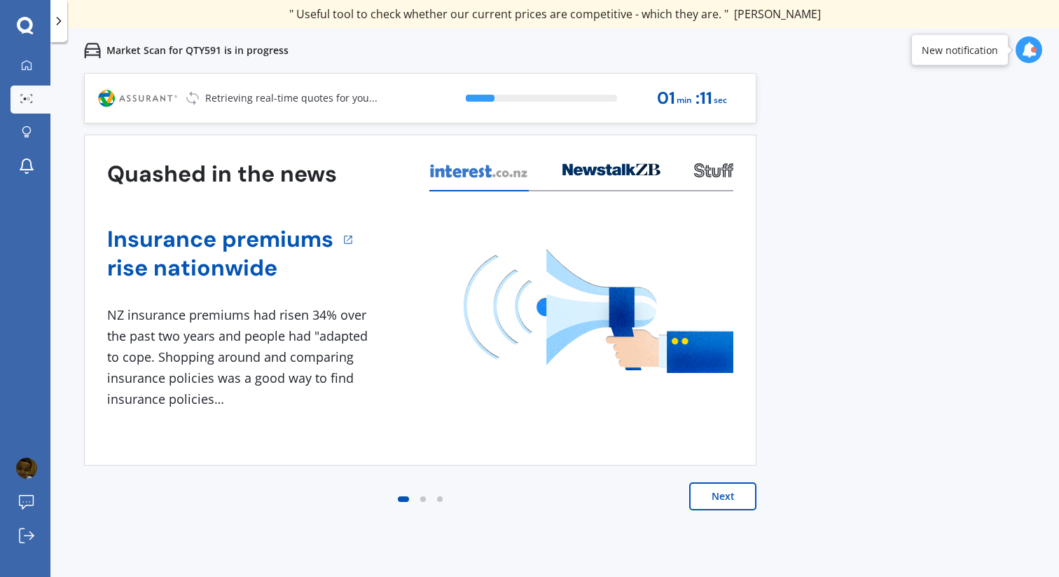
click at [702, 492] on button "Next" at bounding box center [722, 496] width 67 height 28
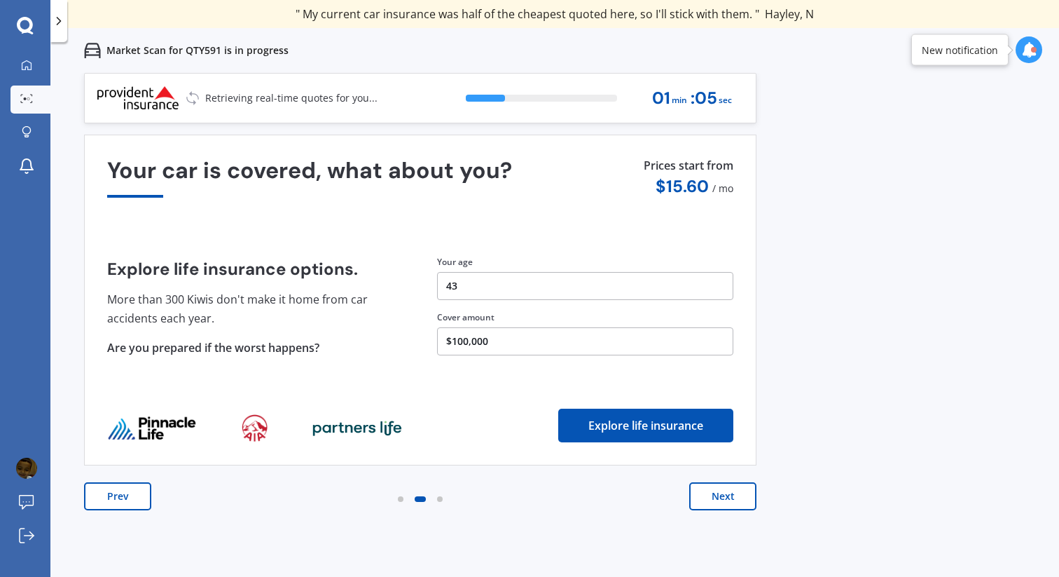
click at [702, 492] on button "Next" at bounding box center [722, 496] width 67 height 28
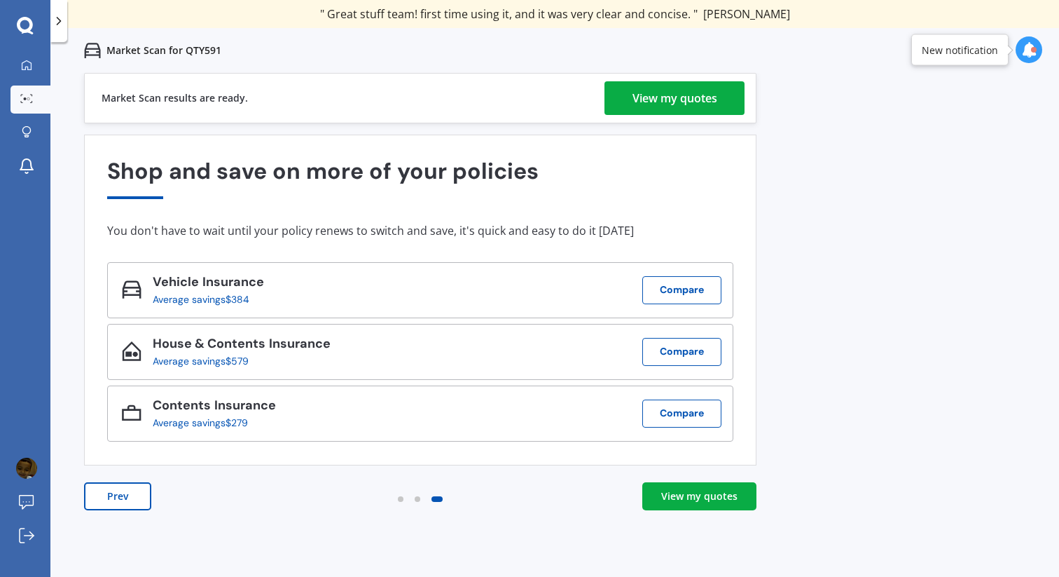
click at [692, 495] on div "View my quotes" at bounding box center [699, 496] width 76 height 14
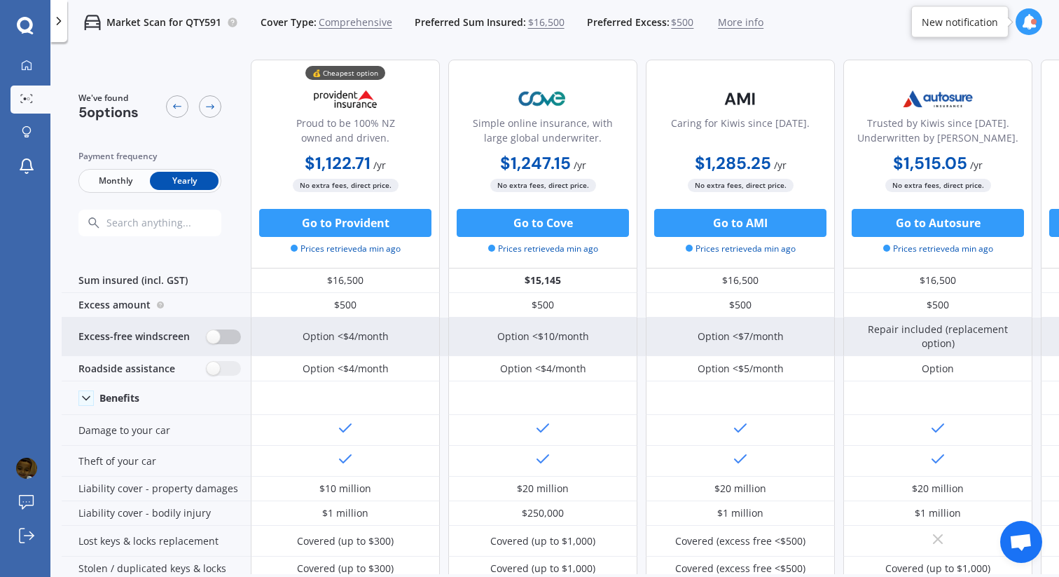
click at [231, 338] on label at bounding box center [224, 336] width 34 height 15
radio input "true"
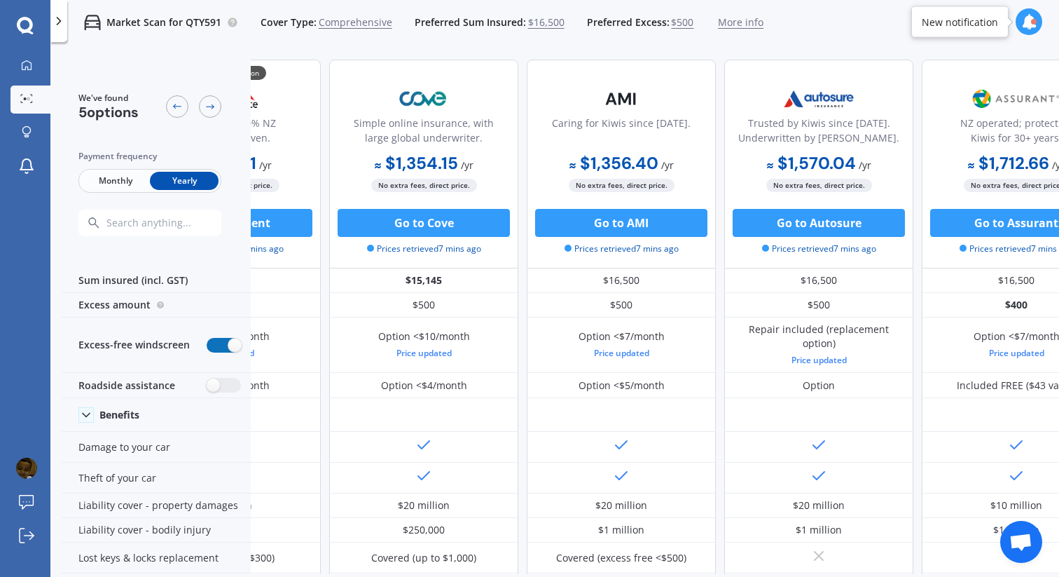
scroll to position [0, 178]
